Goal: Task Accomplishment & Management: Complete application form

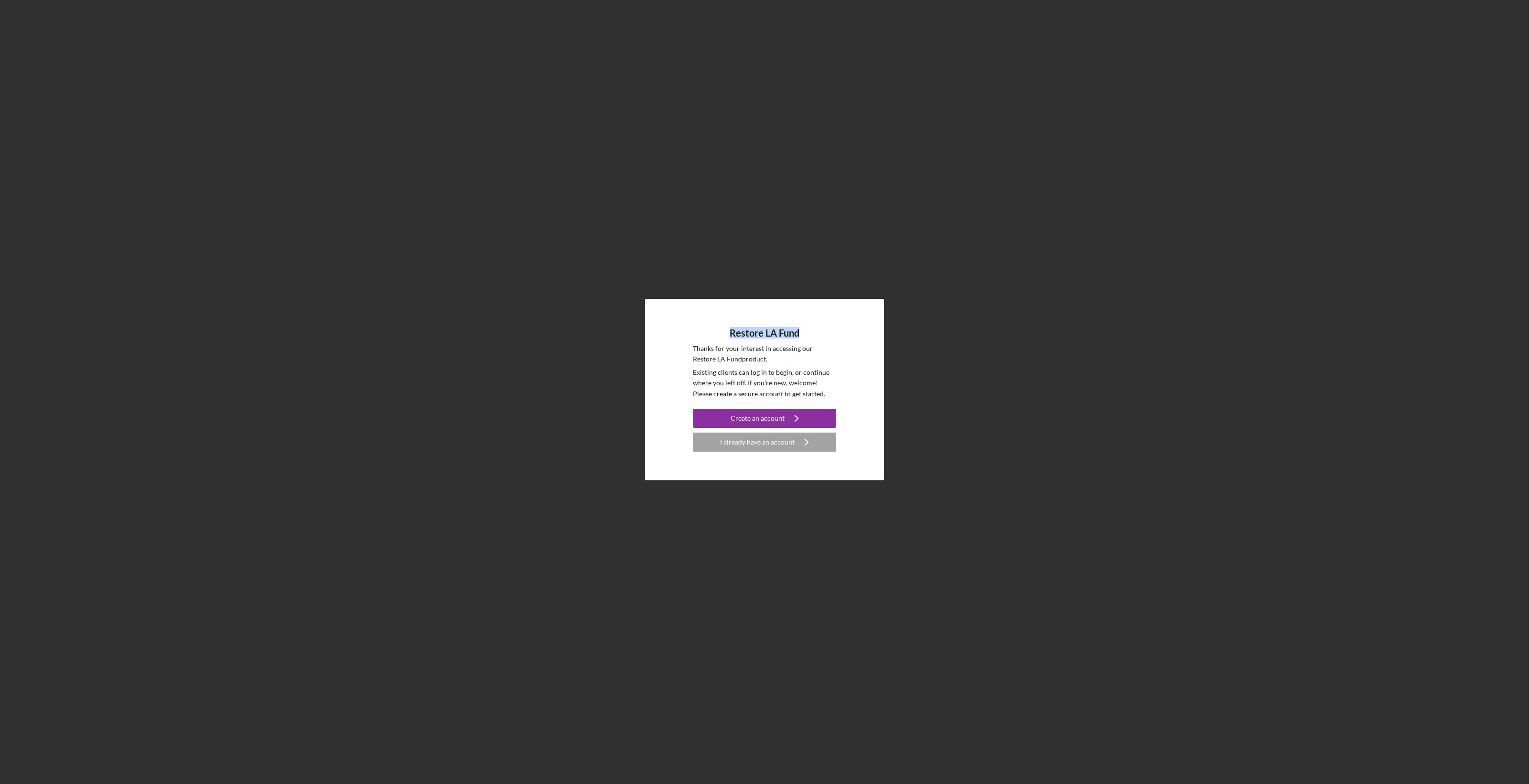
drag, startPoint x: 730, startPoint y: 330, endPoint x: 798, endPoint y: 333, distance: 68.1
click at [798, 333] on h4 "Restore LA Fund" at bounding box center [764, 333] width 70 height 11
